Goal: Task Accomplishment & Management: Manage account settings

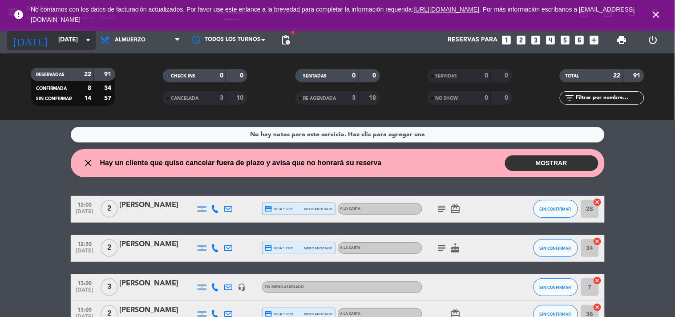
click at [55, 39] on input "[DATE]" at bounding box center [96, 40] width 85 height 16
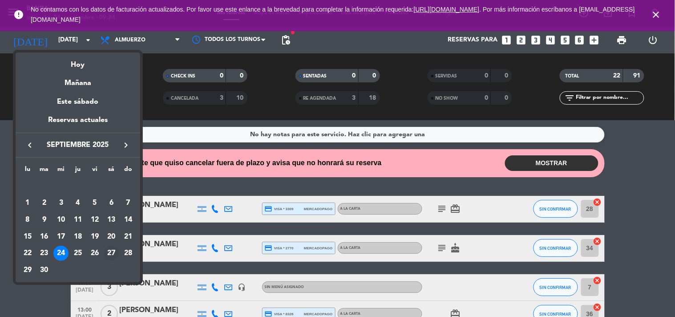
click at [106, 248] on div "27" at bounding box center [111, 253] width 15 height 15
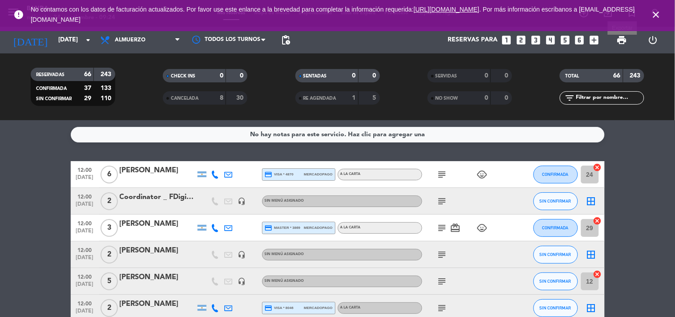
click at [623, 35] on span "print" at bounding box center [622, 40] width 11 height 11
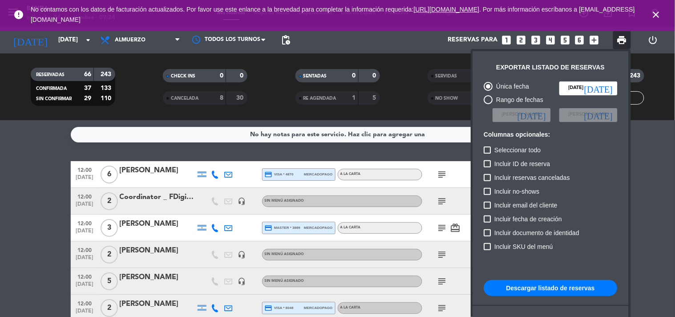
scroll to position [54, 0]
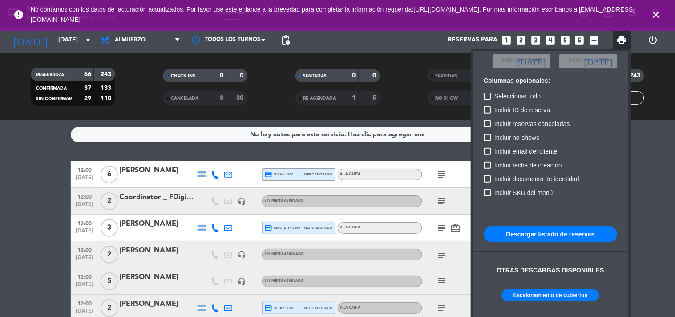
click at [548, 288] on div "Otras descargas disponibles" at bounding box center [551, 275] width 134 height 28
click at [548, 296] on button "Escalonamiento de cubiertos" at bounding box center [551, 295] width 98 height 12
click at [75, 38] on div at bounding box center [337, 158] width 675 height 317
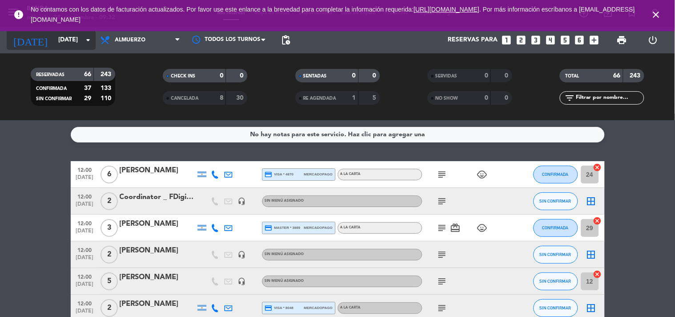
click at [75, 38] on input "[DATE]" at bounding box center [96, 40] width 85 height 16
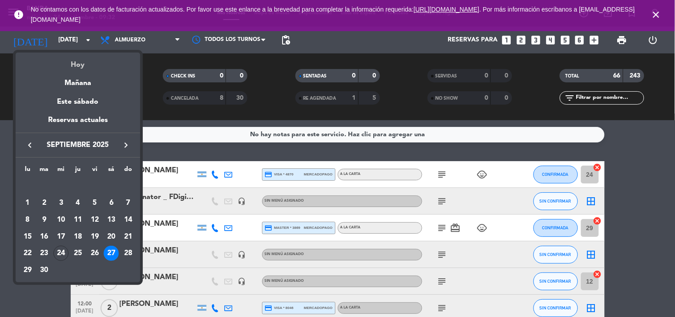
click at [77, 61] on div "Hoy" at bounding box center [78, 62] width 125 height 18
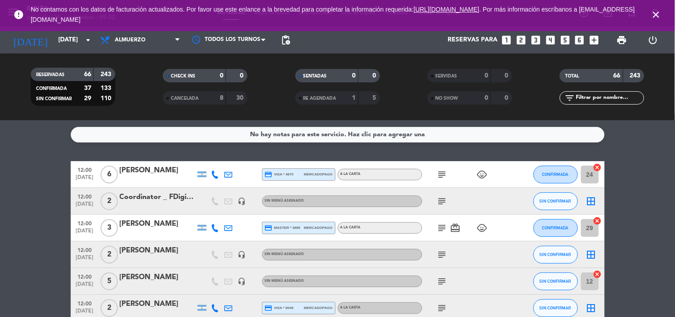
type input "[DATE]"
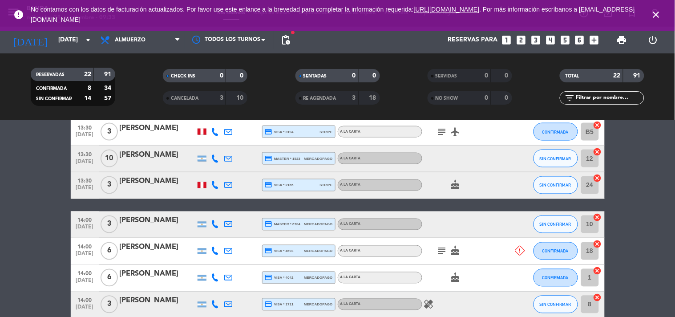
scroll to position [573, 0]
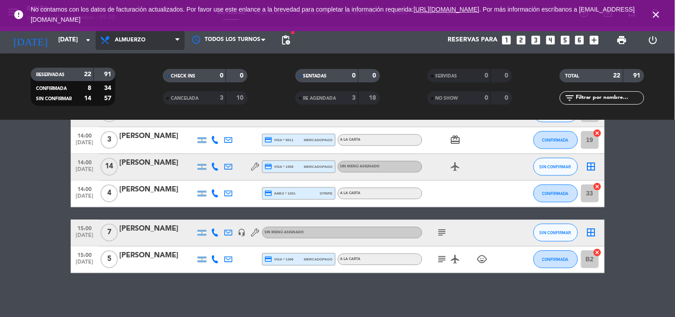
click at [172, 42] on span "Almuerzo" at bounding box center [140, 40] width 89 height 20
click at [146, 91] on div "menu Banda [DATE] 24. septiembre - 09:33 Mis reservas Mapa de mesas Disponibili…" at bounding box center [337, 60] width 675 height 120
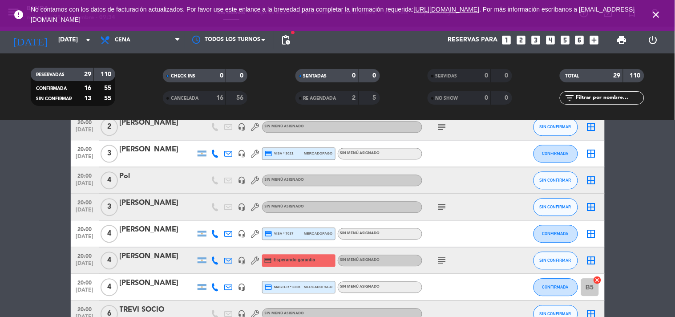
scroll to position [663, 0]
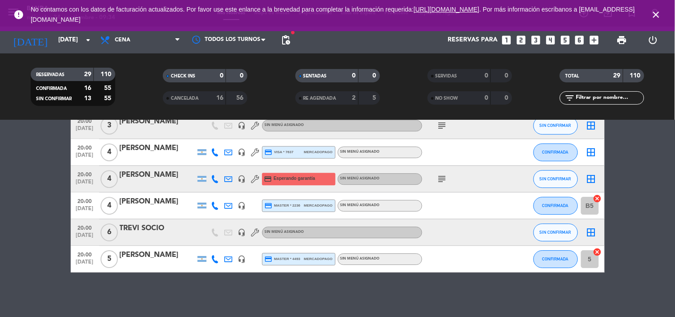
click at [215, 175] on icon at bounding box center [215, 179] width 8 height 8
click at [219, 161] on span "content_paste" at bounding box center [222, 163] width 7 height 7
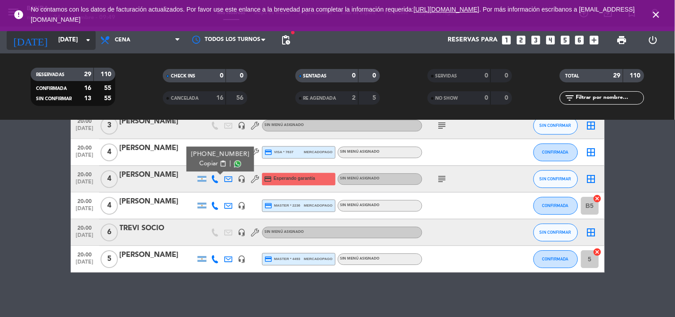
click at [62, 41] on input "[DATE]" at bounding box center [96, 40] width 85 height 16
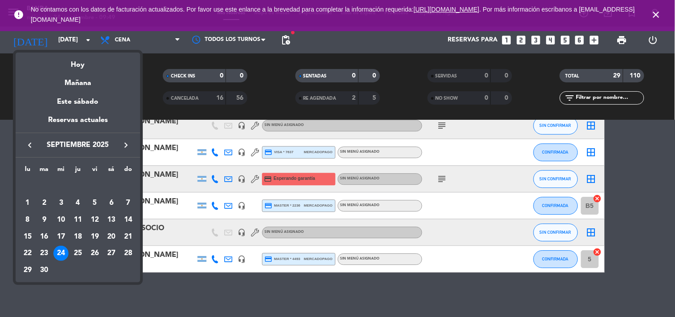
click at [157, 39] on div at bounding box center [337, 158] width 675 height 317
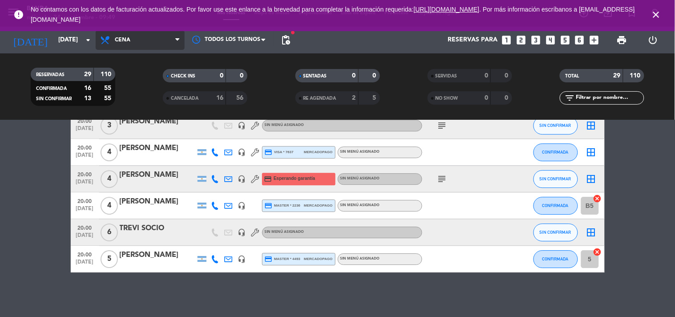
click at [157, 39] on span "Cena" at bounding box center [140, 40] width 89 height 20
click at [126, 81] on div "menu Banda [DATE] 24. septiembre - 09:49 Mis reservas Mapa de mesas Disponibili…" at bounding box center [337, 60] width 675 height 120
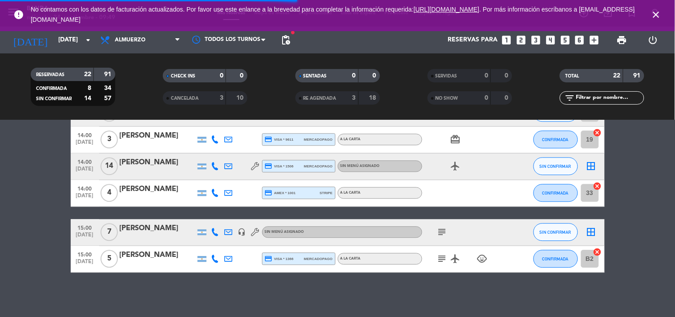
scroll to position [573, 0]
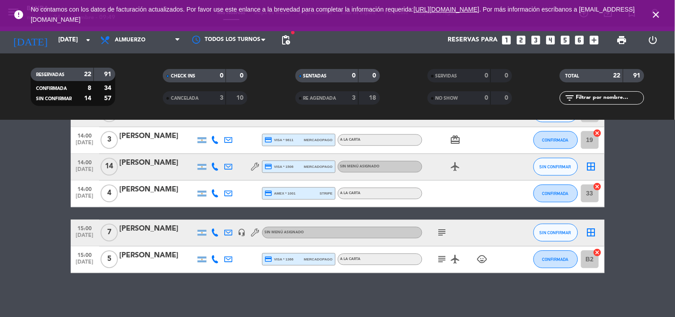
click at [440, 231] on icon "subject" at bounding box center [442, 232] width 11 height 11
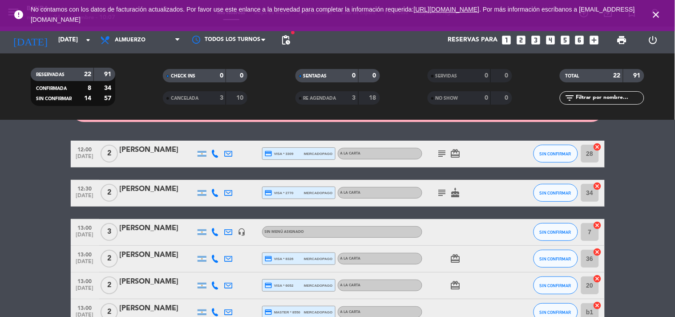
scroll to position [55, 0]
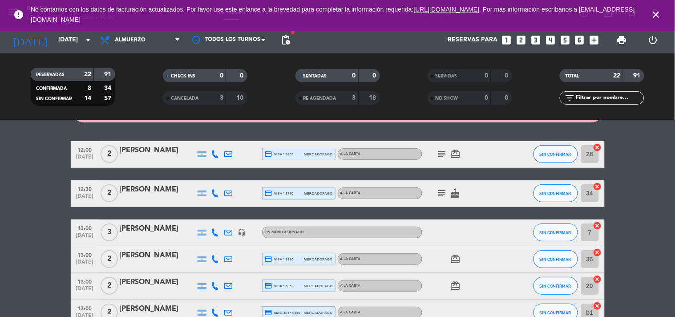
click at [442, 151] on icon "subject" at bounding box center [442, 154] width 11 height 11
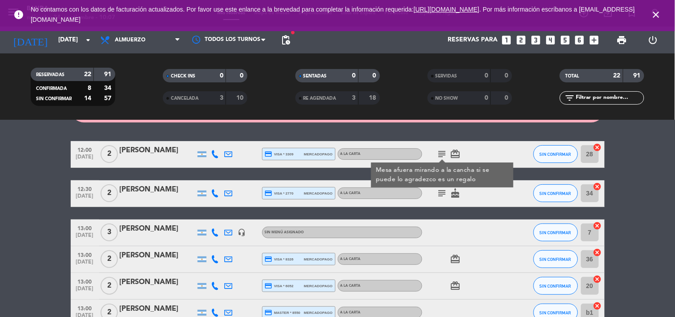
click at [442, 152] on icon "subject" at bounding box center [442, 154] width 11 height 11
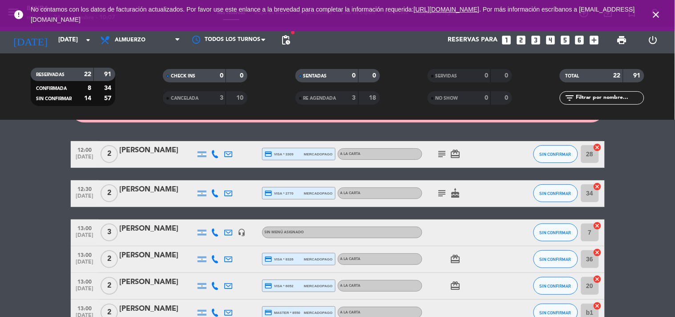
click at [446, 188] on icon "subject" at bounding box center [442, 193] width 11 height 11
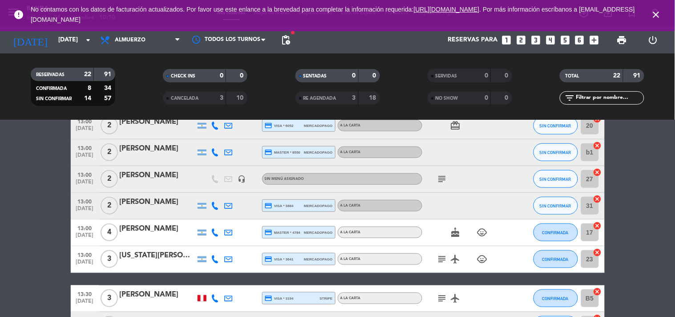
scroll to position [215, 0]
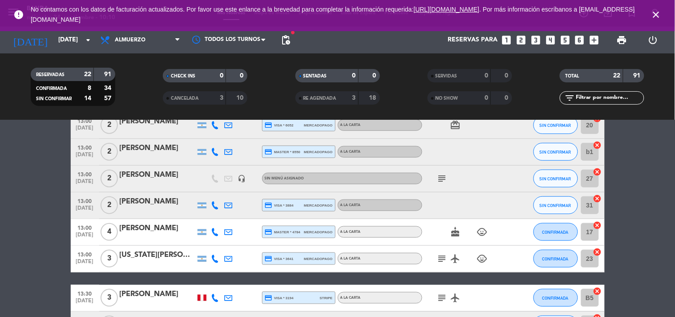
click at [443, 180] on icon "subject" at bounding box center [442, 178] width 11 height 11
click at [446, 256] on icon "subject" at bounding box center [442, 258] width 11 height 11
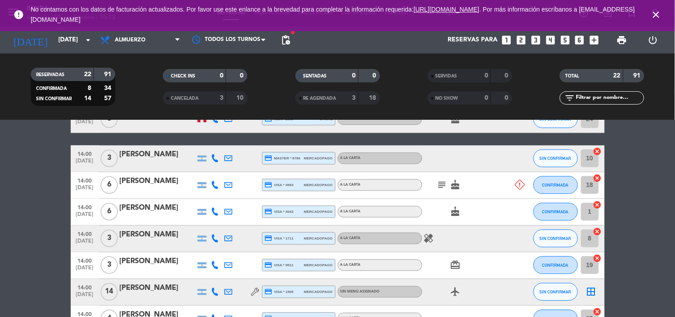
scroll to position [453, 0]
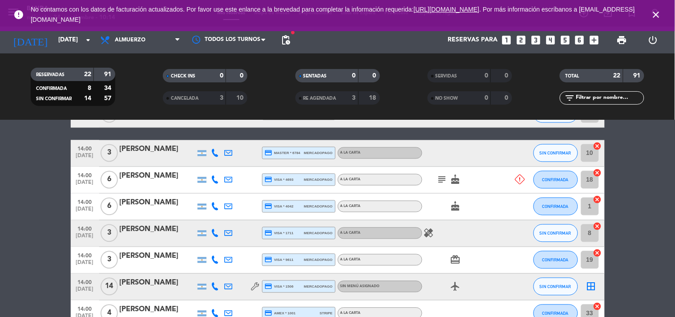
click at [441, 184] on icon "subject" at bounding box center [442, 179] width 11 height 11
click at [430, 231] on icon "healing" at bounding box center [429, 233] width 11 height 11
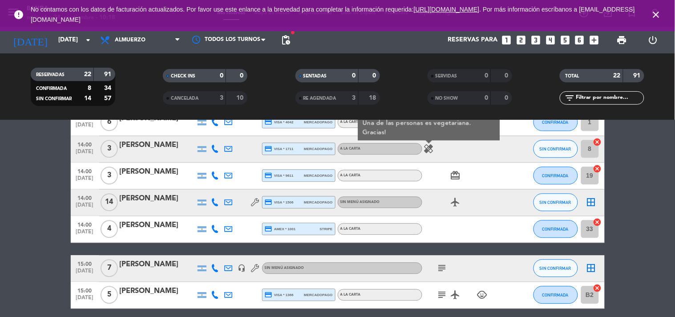
scroll to position [573, 0]
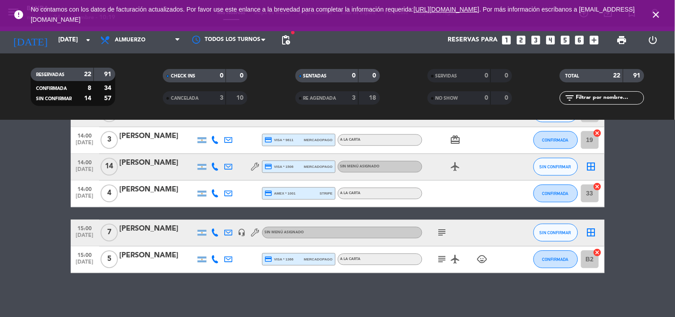
click at [441, 264] on icon "subject" at bounding box center [442, 259] width 11 height 11
